Goal: Check status: Check status

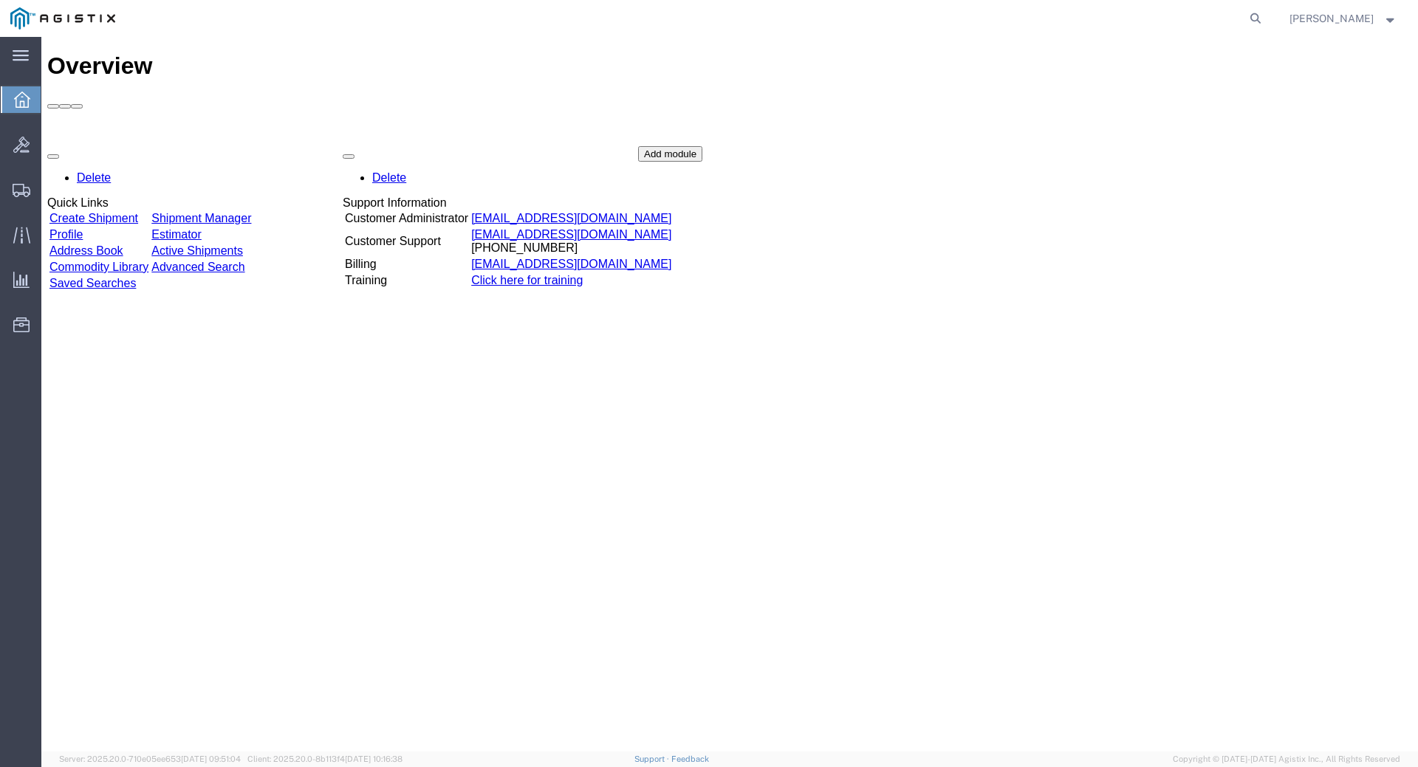
click at [287, 521] on div "Overview Delete Quick Links Create Shipment Shipment Manager Profile Estimator …" at bounding box center [729, 409] width 1365 height 715
click at [1266, 14] on icon at bounding box center [1255, 18] width 21 height 21
click at [1010, 30] on input "search" at bounding box center [1020, 18] width 449 height 35
type input "55704030"
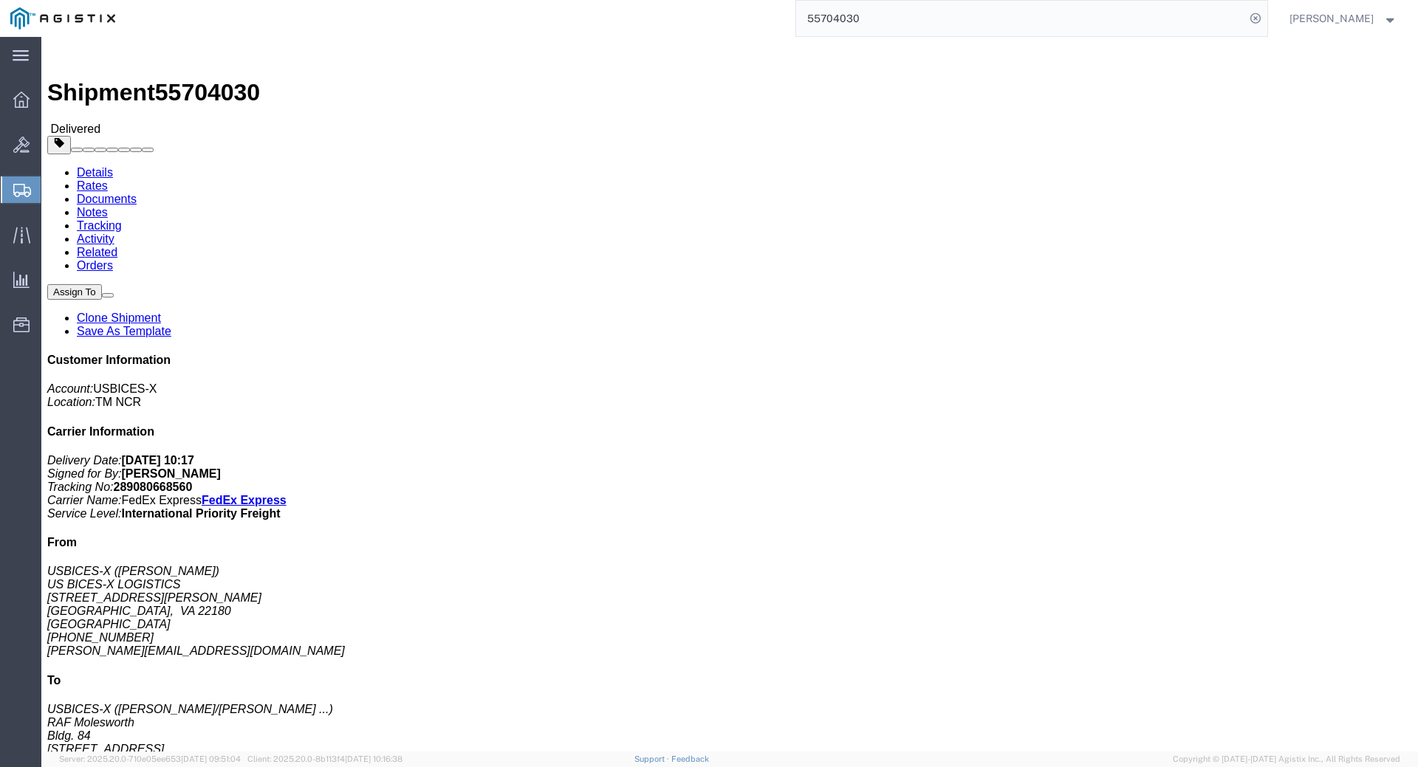
click link "Documents"
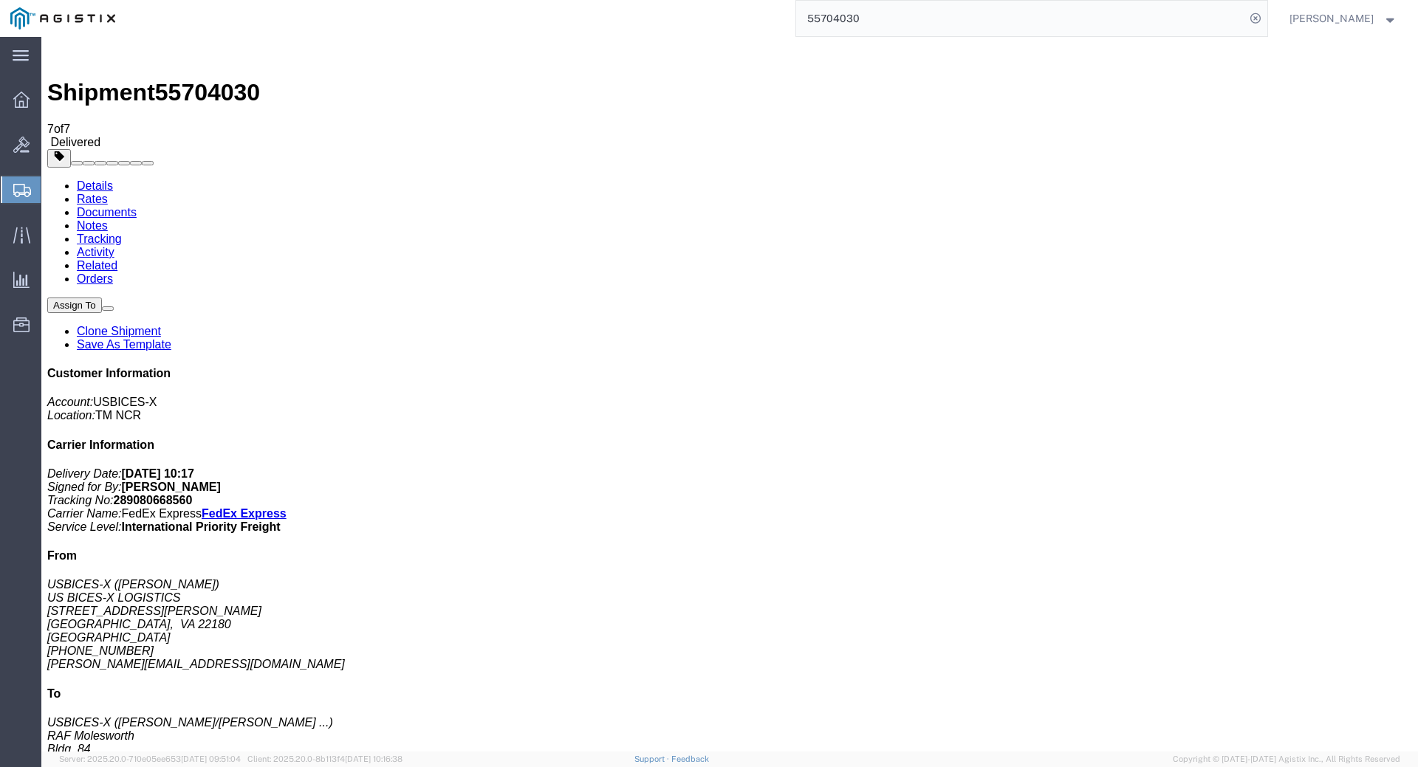
click at [89, 179] on link "Details" at bounding box center [95, 185] width 36 height 13
click at [889, 20] on input "55704030" at bounding box center [1020, 18] width 449 height 35
